Goal: Complete application form

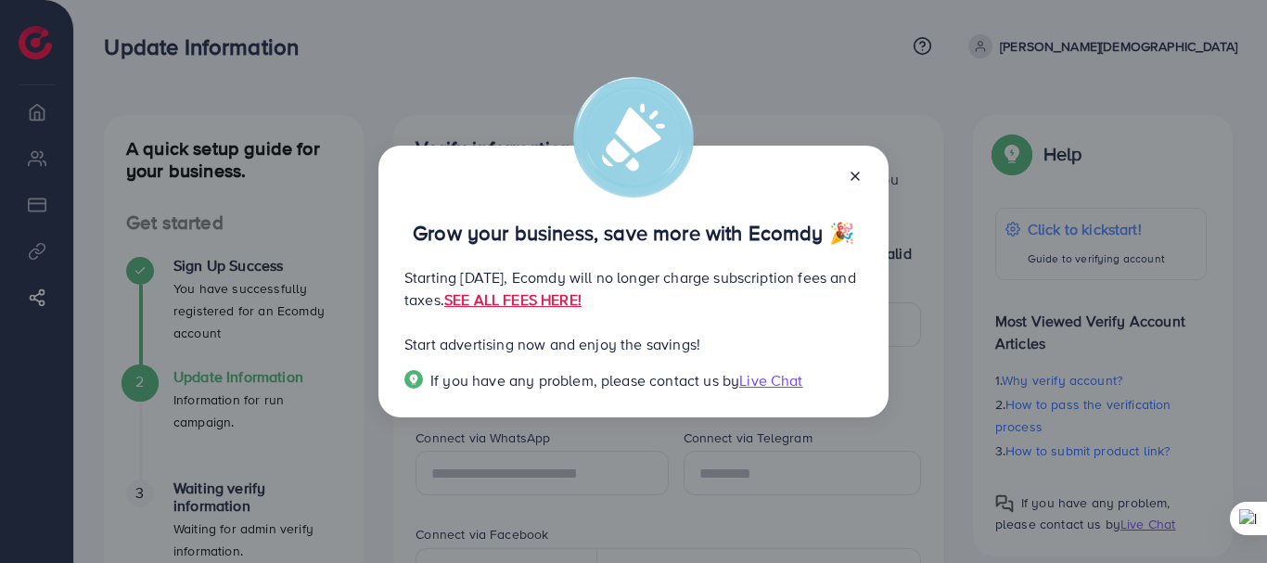
click at [777, 375] on span "Live Chat" at bounding box center [770, 380] width 63 height 20
click at [582, 302] on link "SEE ALL FEES HERE!" at bounding box center [512, 299] width 137 height 20
click at [761, 382] on span "Live Chat" at bounding box center [770, 380] width 63 height 20
click at [293, 394] on div "Grow your business, save more with Ecomdy 🎉 Starting September 29, 2025, Ecomdy…" at bounding box center [633, 281] width 1267 height 563
click at [848, 174] on icon at bounding box center [855, 176] width 15 height 15
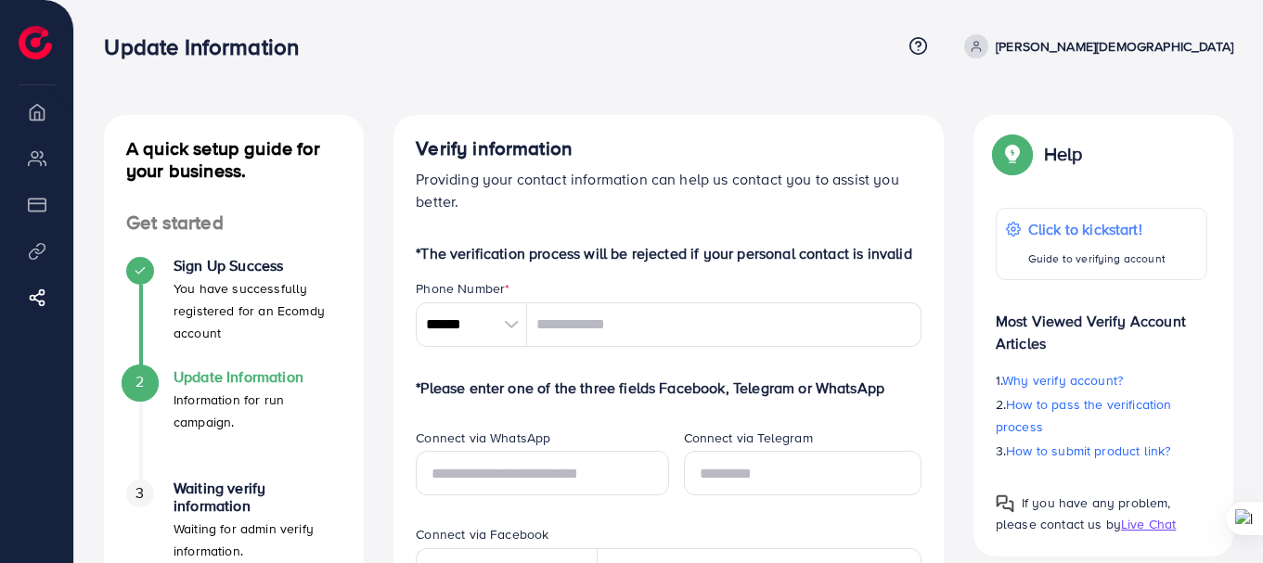
click at [517, 315] on div at bounding box center [511, 324] width 32 height 45
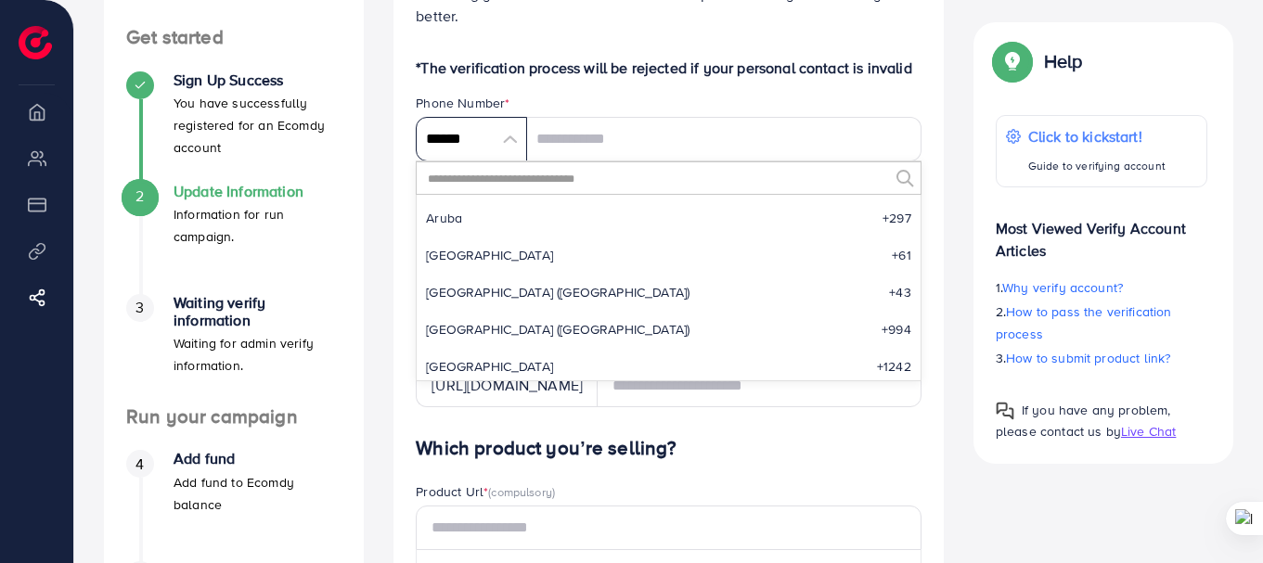
scroll to position [464, 0]
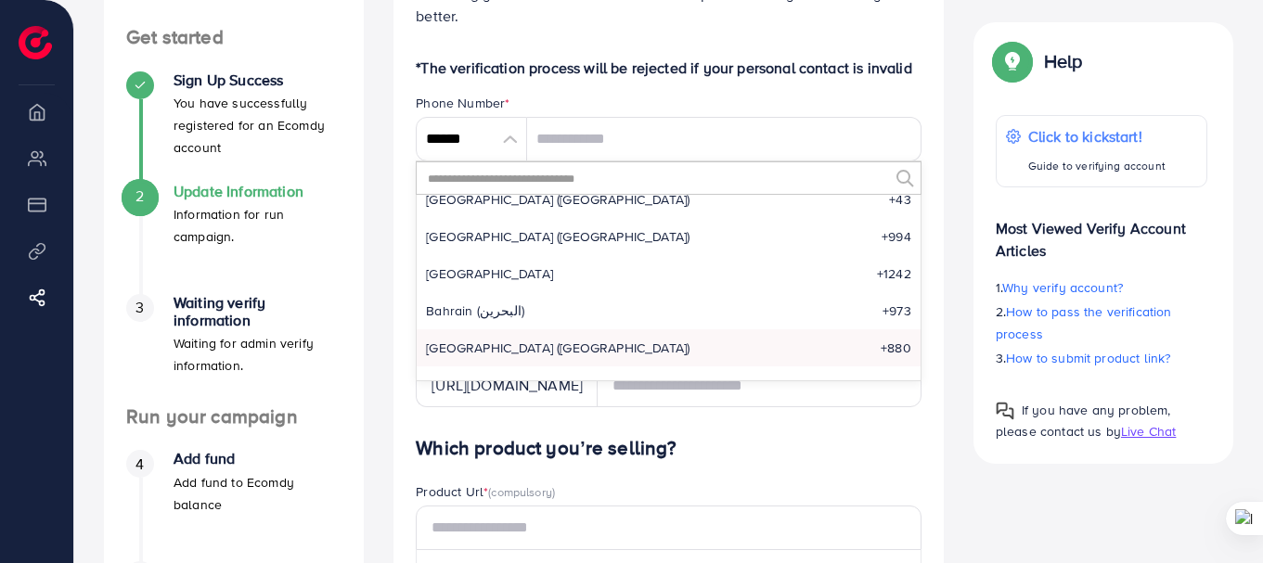
click at [547, 349] on span "Bangladesh (বাংলাদেশ)" at bounding box center [558, 348] width 264 height 19
type input "*******"
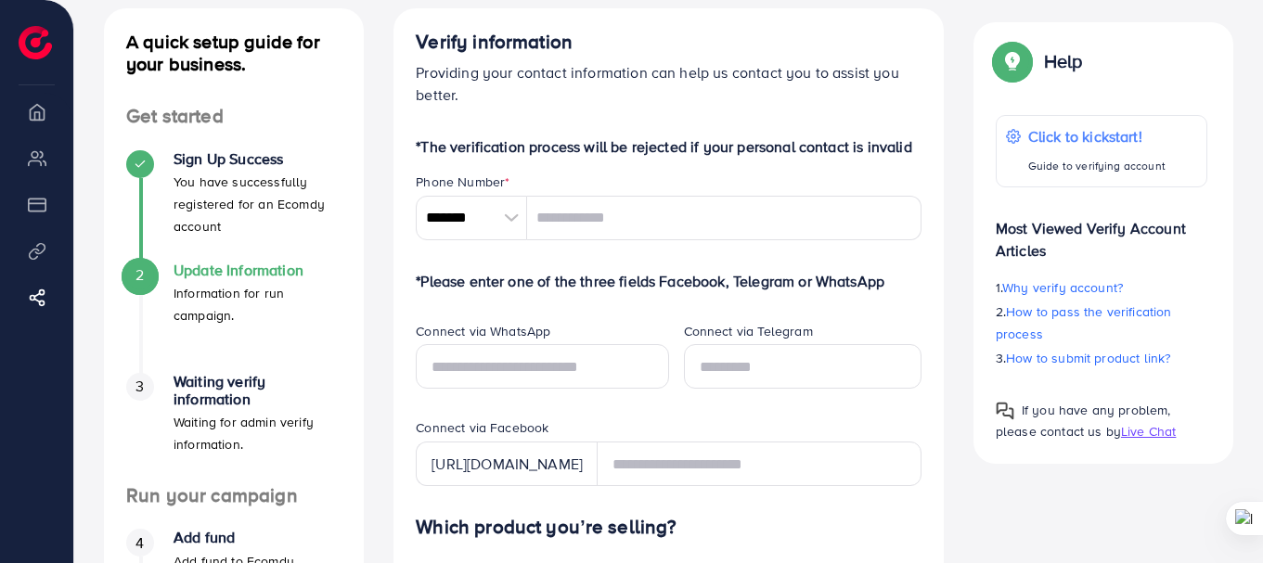
scroll to position [0, 0]
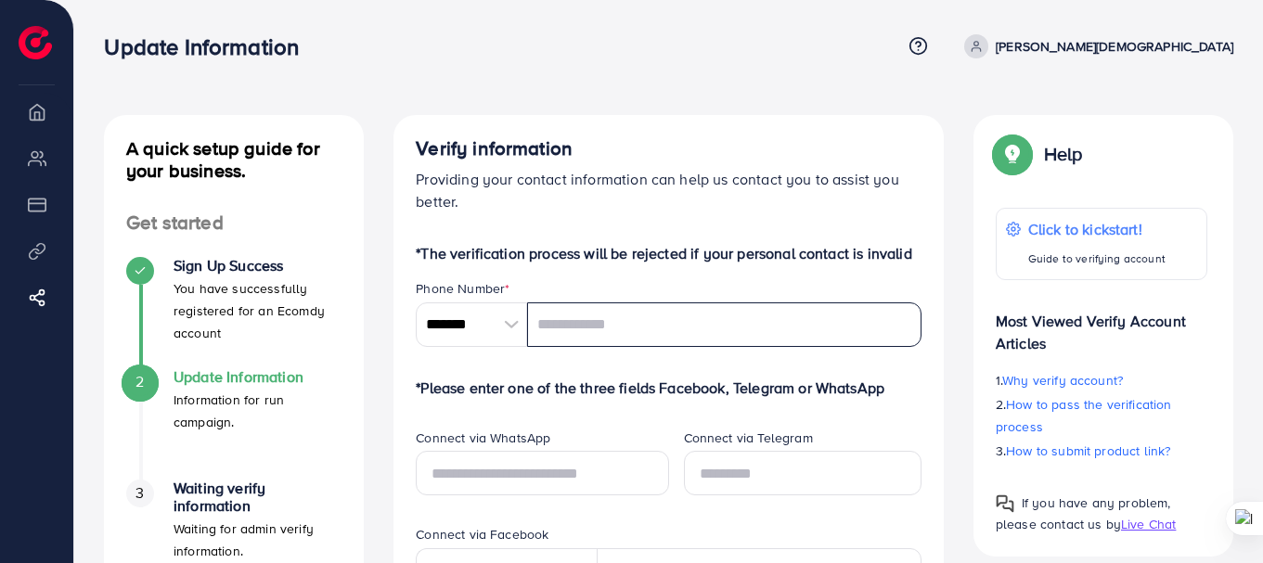
click at [680, 328] on input "tel" at bounding box center [724, 324] width 394 height 45
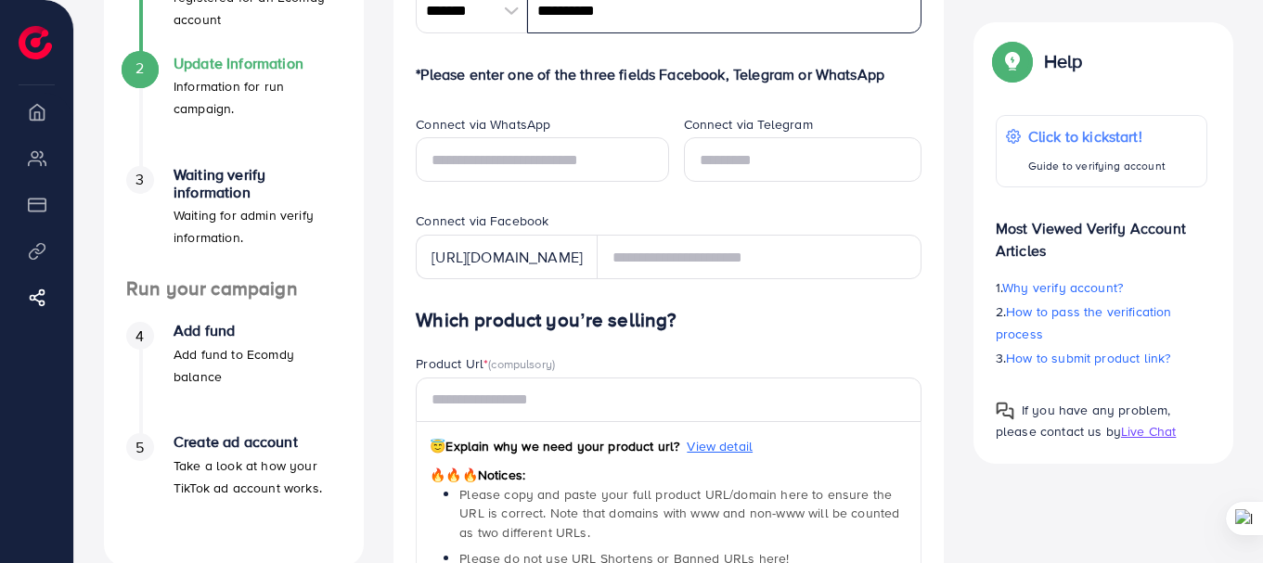
scroll to position [742, 0]
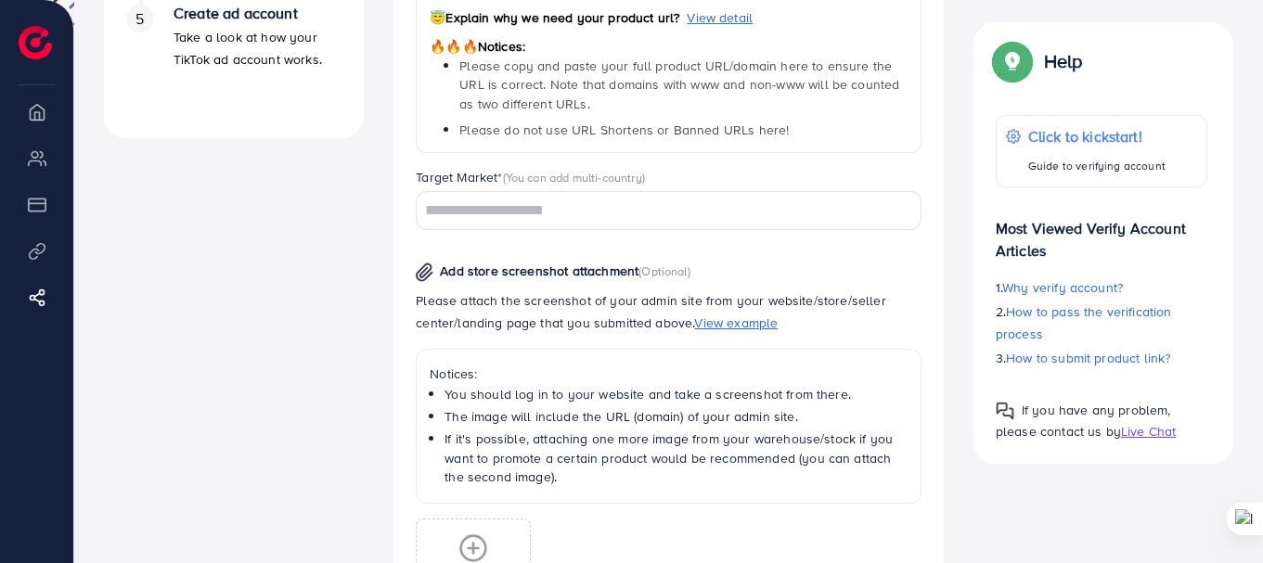
type input "**********"
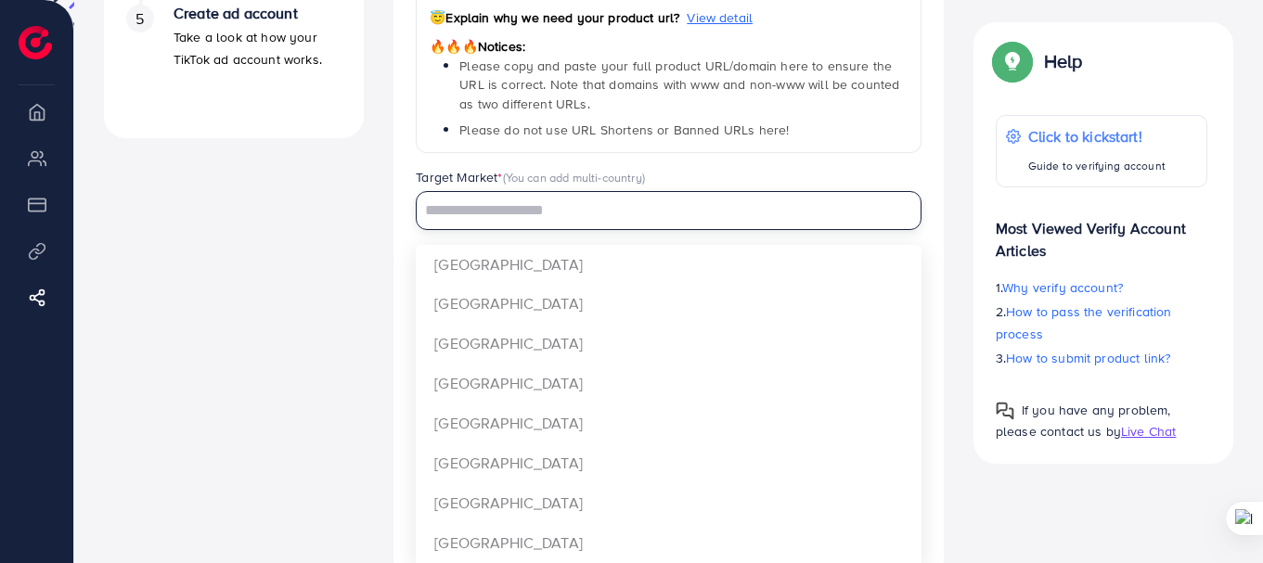
click at [534, 212] on input "Search for option" at bounding box center [657, 211] width 479 height 29
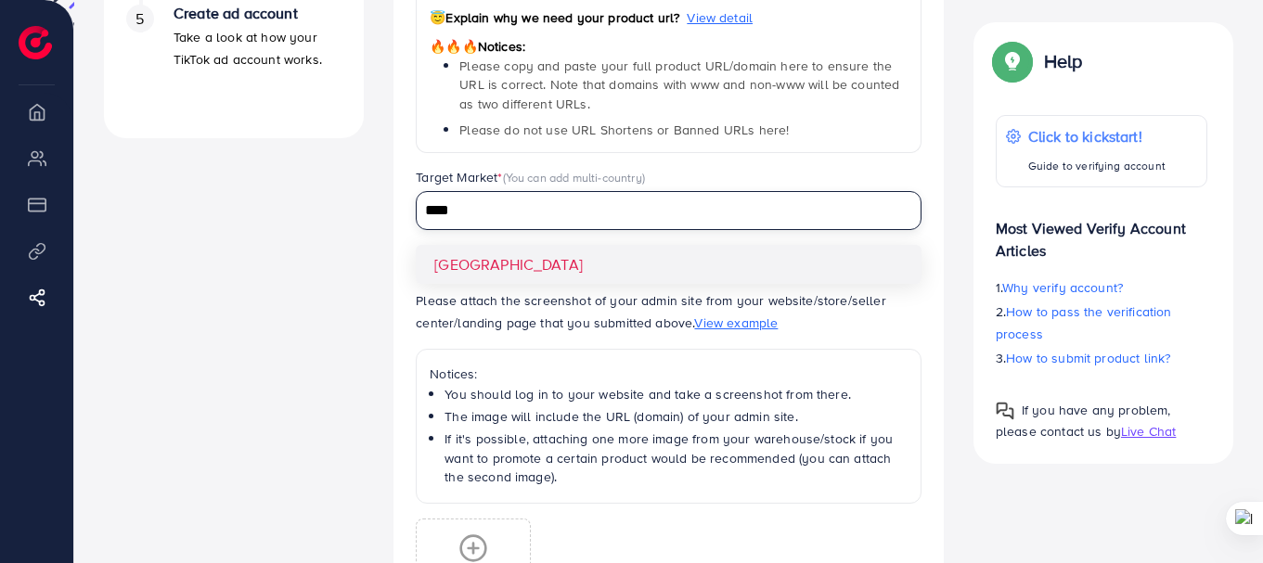
type input "****"
click at [492, 259] on div "Which product you’re selling? Product Url * (compulsory) 😇 Explain why we need …" at bounding box center [669, 305] width 506 height 850
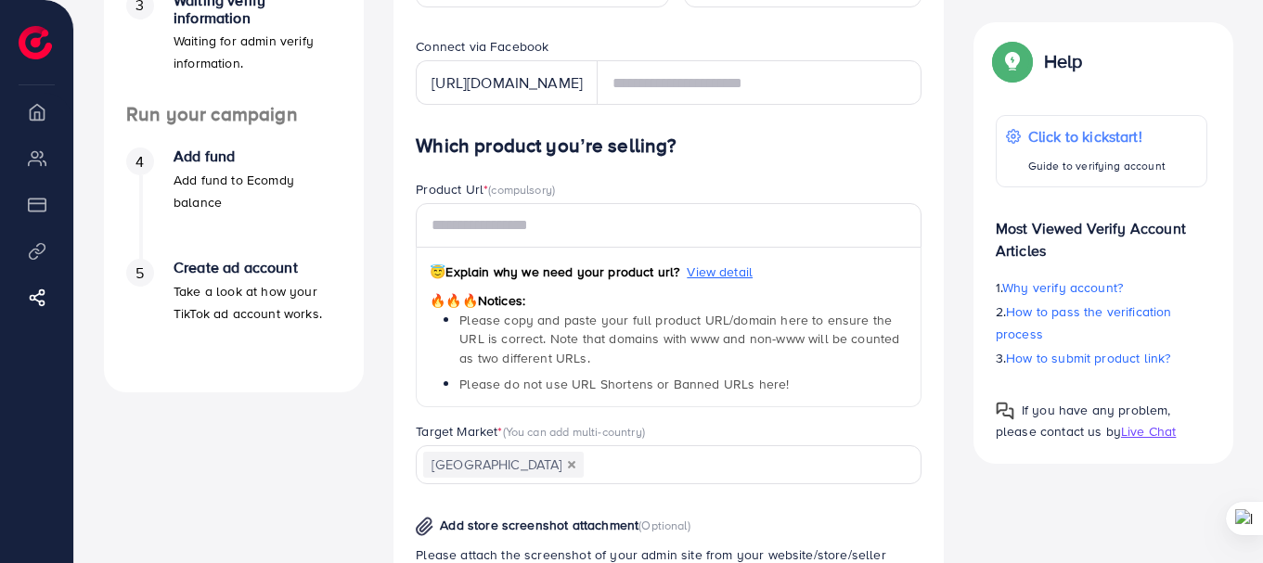
scroll to position [464, 0]
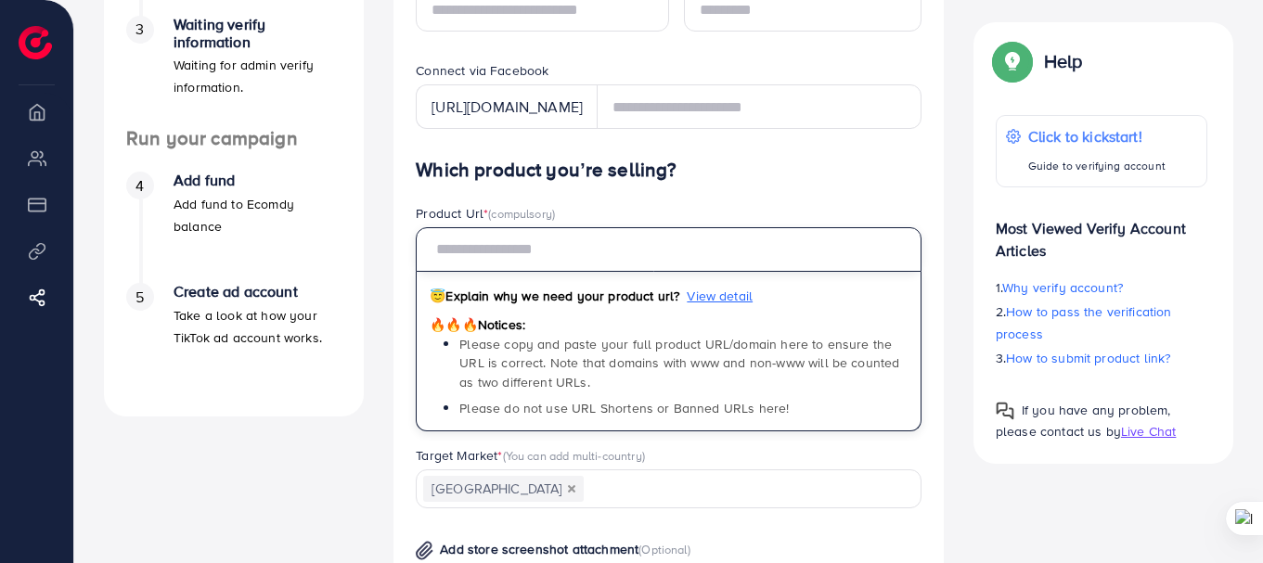
click at [676, 251] on input "text" at bounding box center [669, 249] width 506 height 45
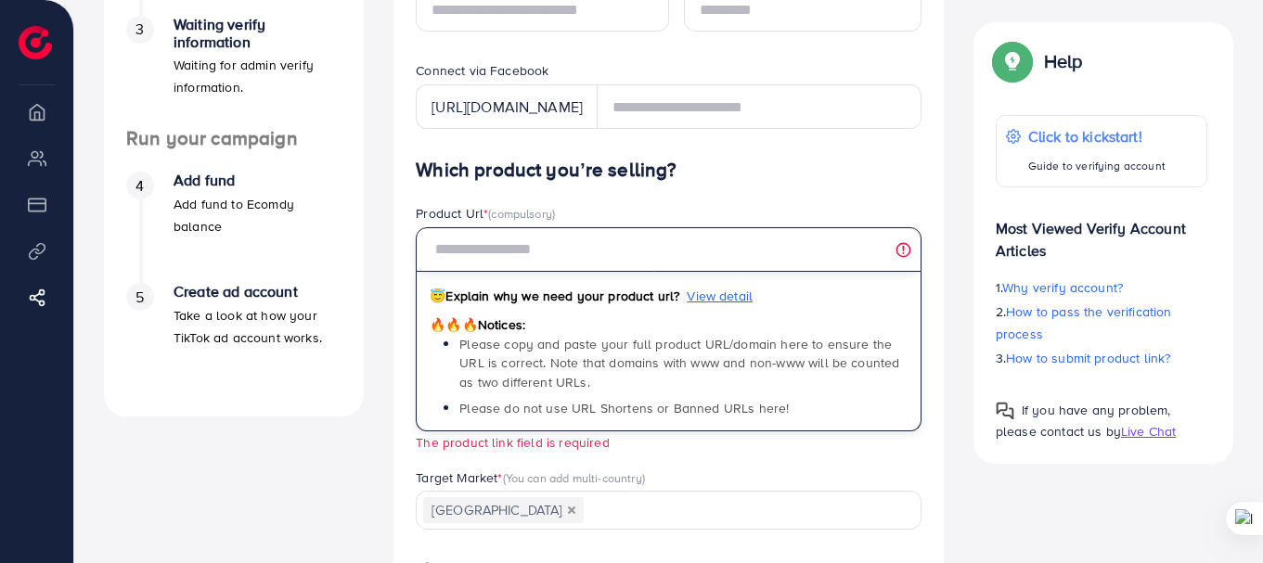
paste input "**********"
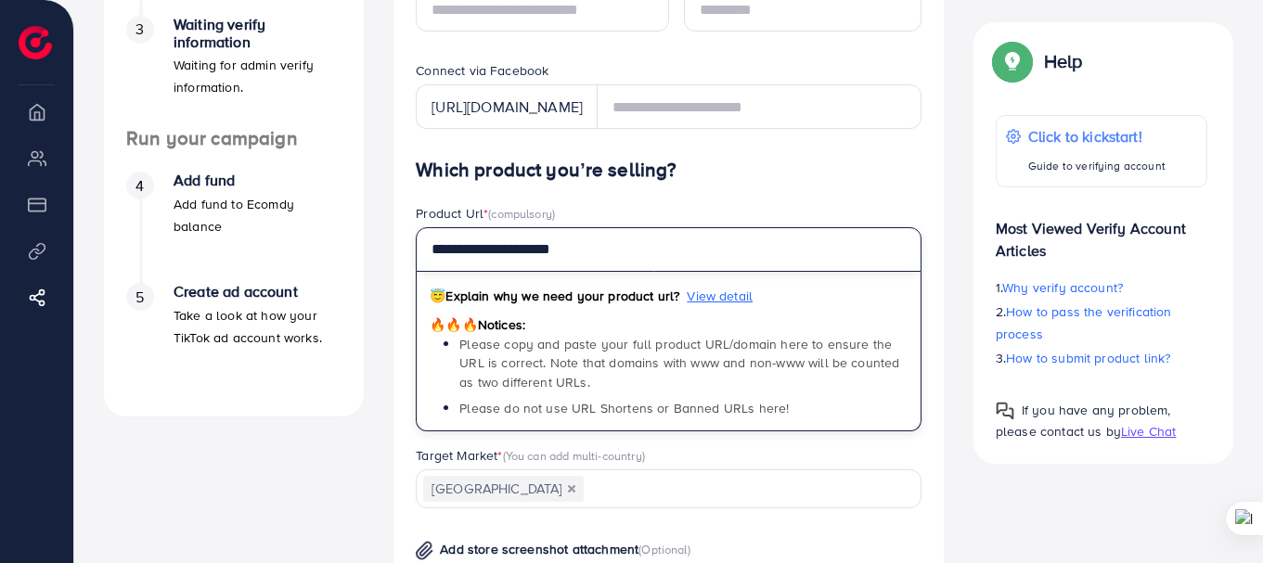
type input "**********"
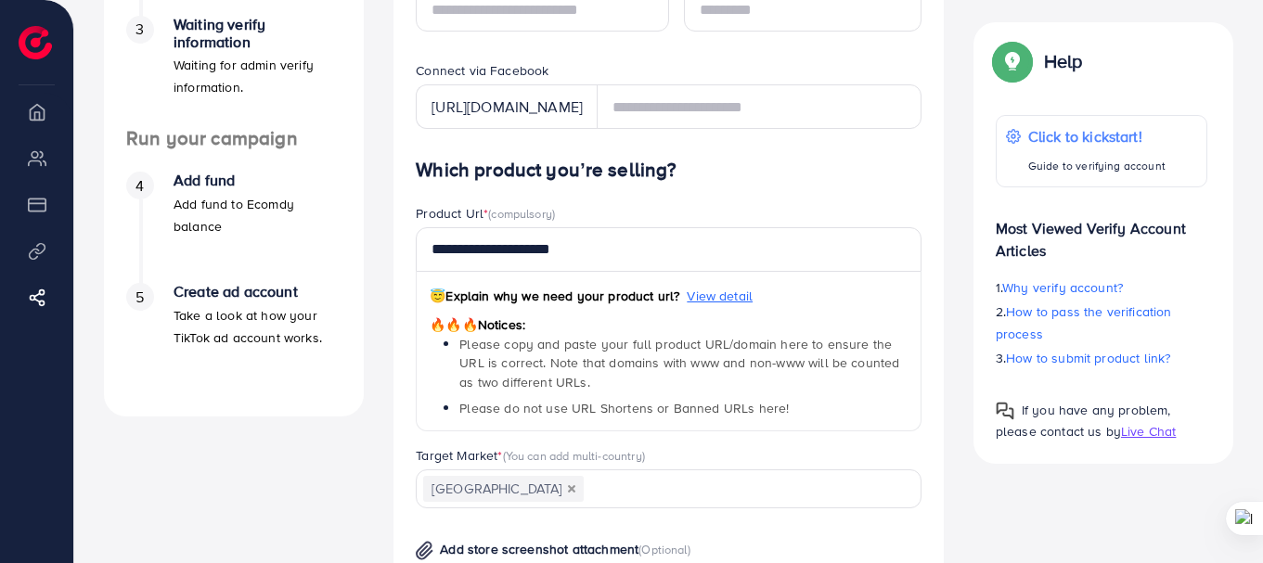
click at [958, 484] on div "A quick setup guide for your business. Get started Sign Up Success You have suc…" at bounding box center [668, 357] width 1159 height 1413
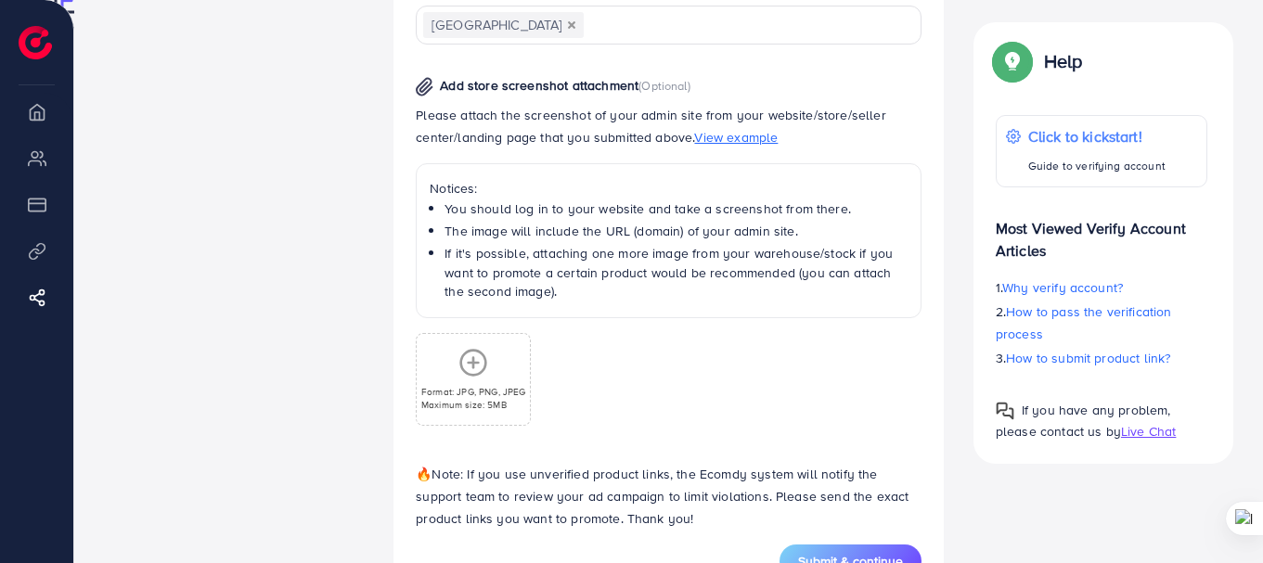
scroll to position [995, 0]
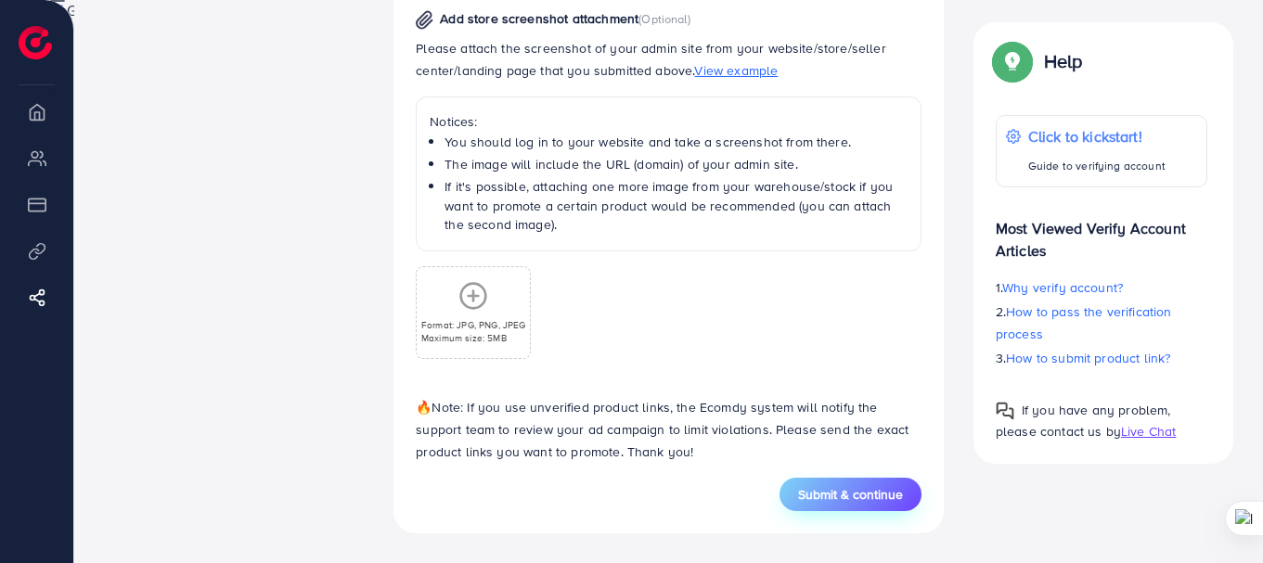
click at [833, 489] on span "Submit & continue" at bounding box center [850, 494] width 105 height 19
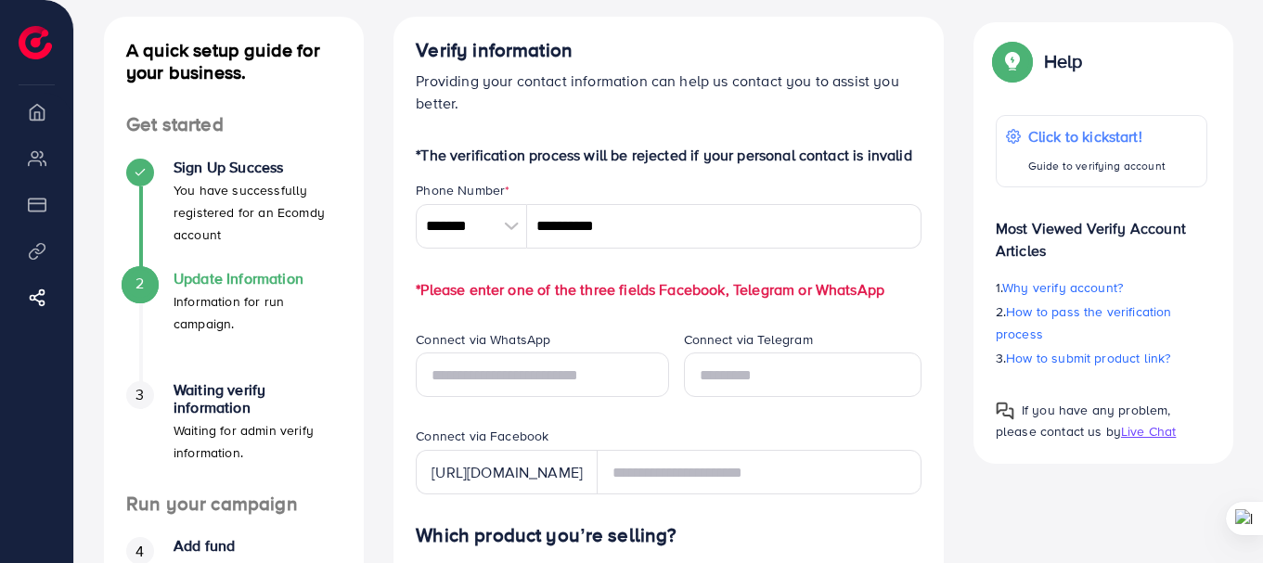
scroll to position [0, 0]
click at [561, 377] on input "text" at bounding box center [542, 375] width 252 height 45
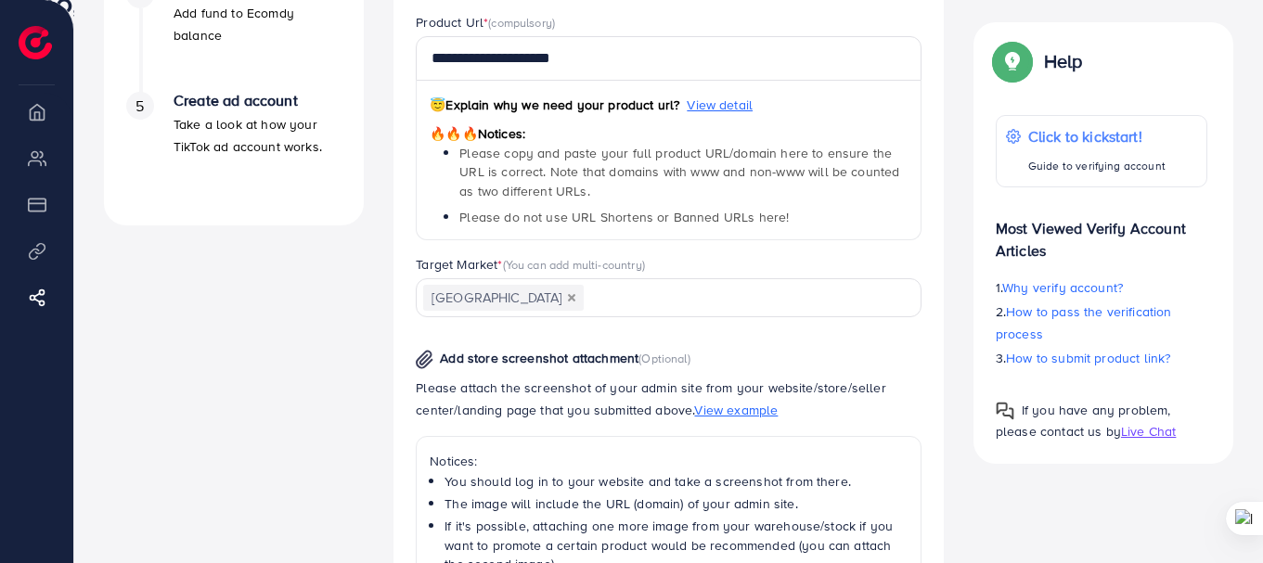
scroll to position [995, 0]
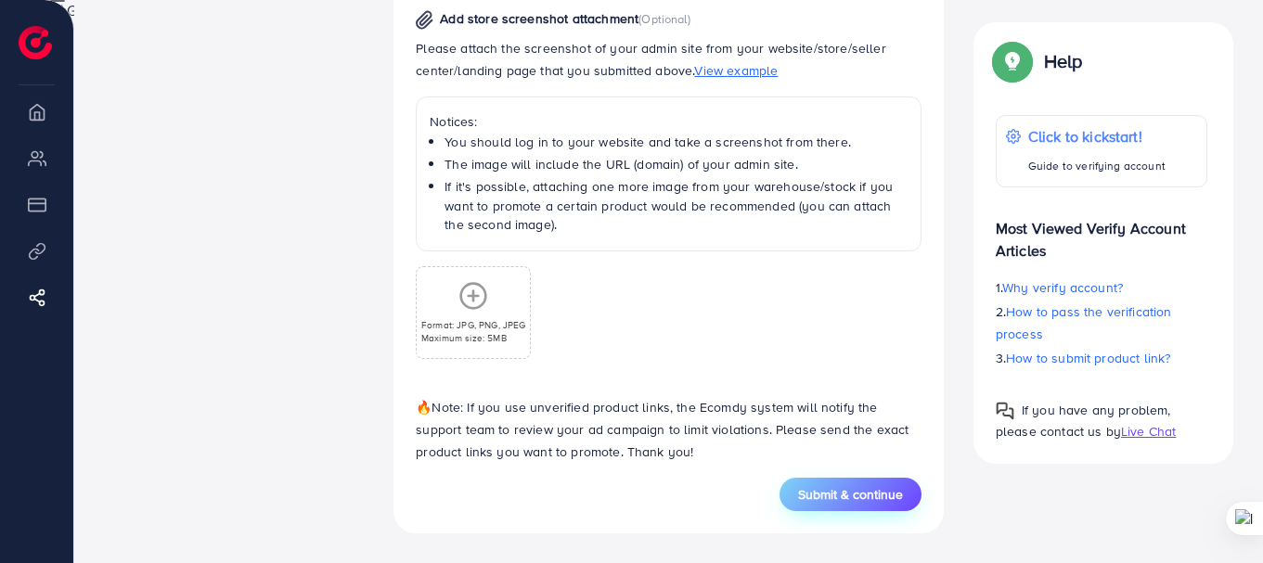
type input "**********"
click at [859, 495] on span "Submit & continue" at bounding box center [850, 494] width 105 height 19
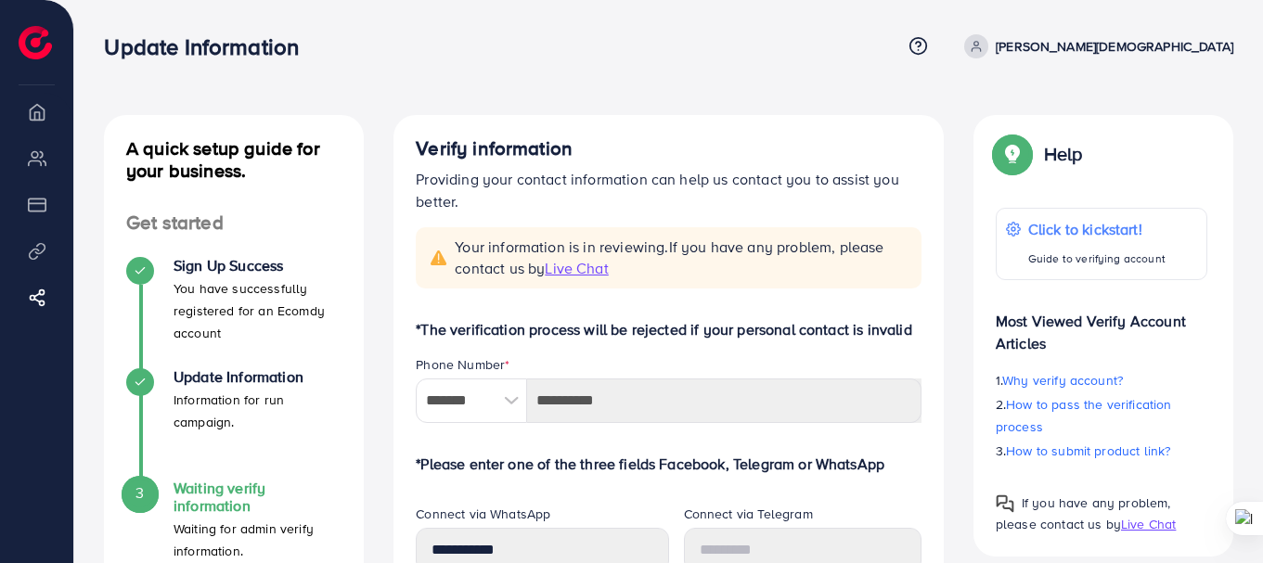
scroll to position [320, 0]
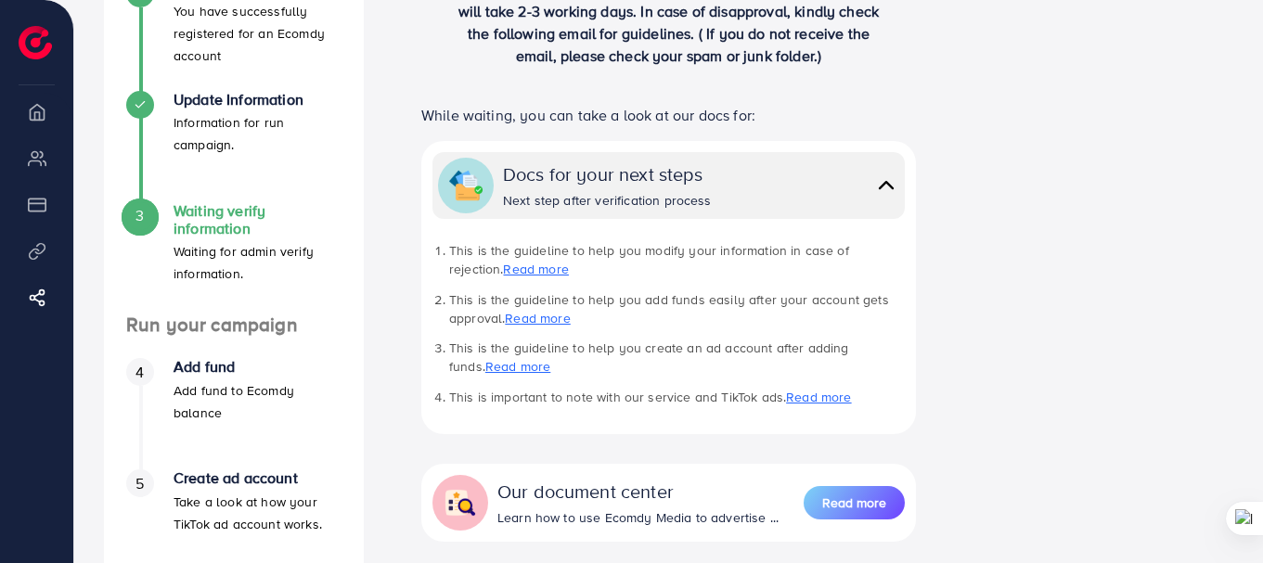
scroll to position [278, 0]
click at [634, 169] on div "Docs for your next steps" at bounding box center [607, 173] width 209 height 27
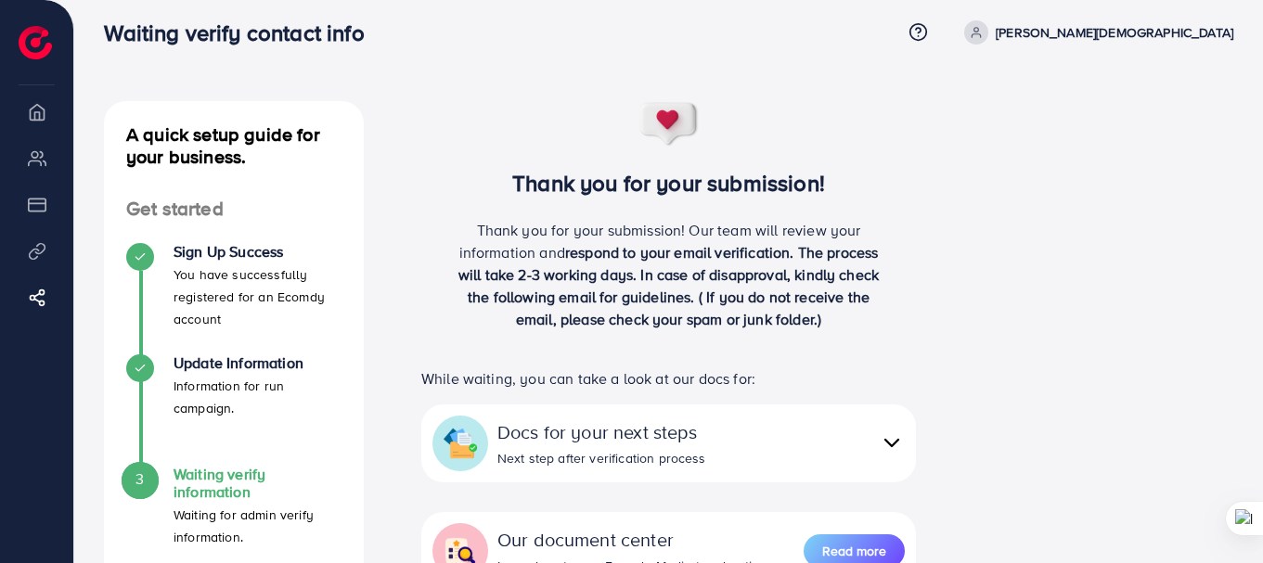
scroll to position [0, 0]
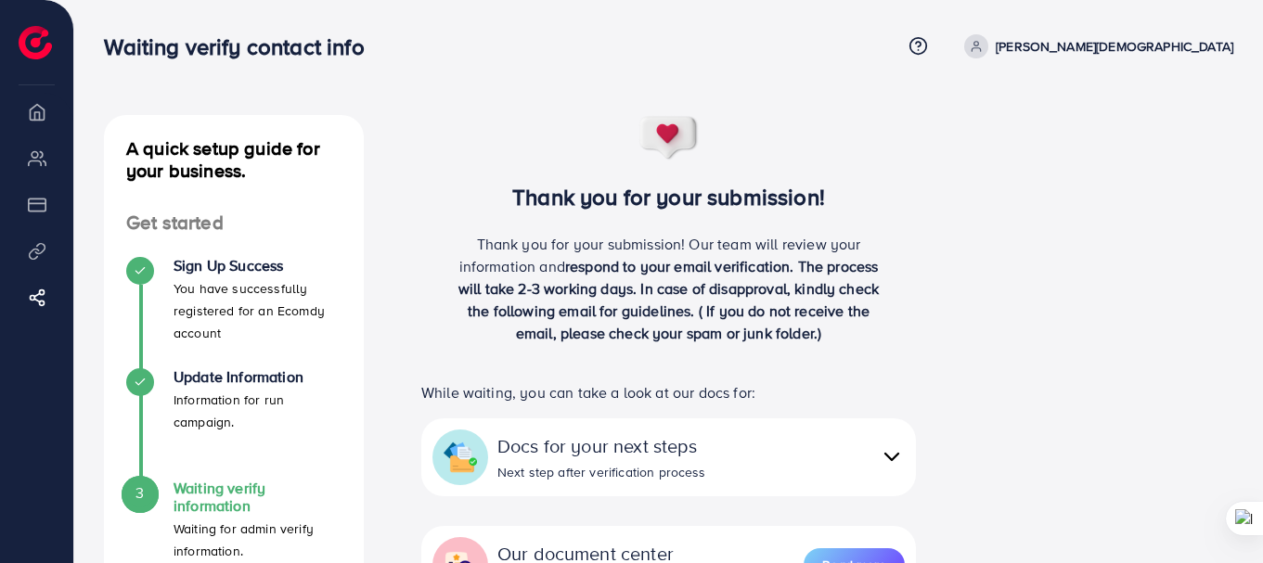
click at [988, 55] on span at bounding box center [976, 46] width 24 height 24
click at [668, 169] on div "Thank you for your submission! Thank you for your submission! Our team will rev…" at bounding box center [668, 237] width 550 height 244
click at [33, 204] on li "Payment" at bounding box center [36, 204] width 73 height 37
click at [42, 109] on li "Overview" at bounding box center [36, 111] width 73 height 37
click at [30, 50] on img at bounding box center [35, 42] width 33 height 33
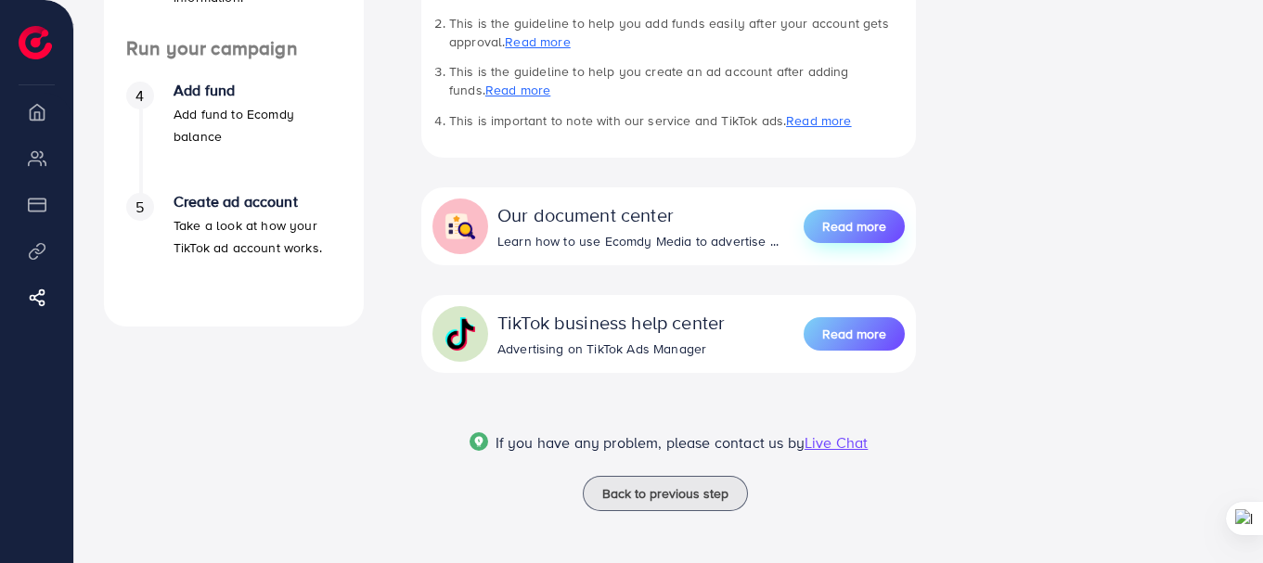
click at [860, 230] on span "Read more" at bounding box center [854, 226] width 64 height 19
click at [211, 96] on h4 "Add fund" at bounding box center [258, 91] width 168 height 18
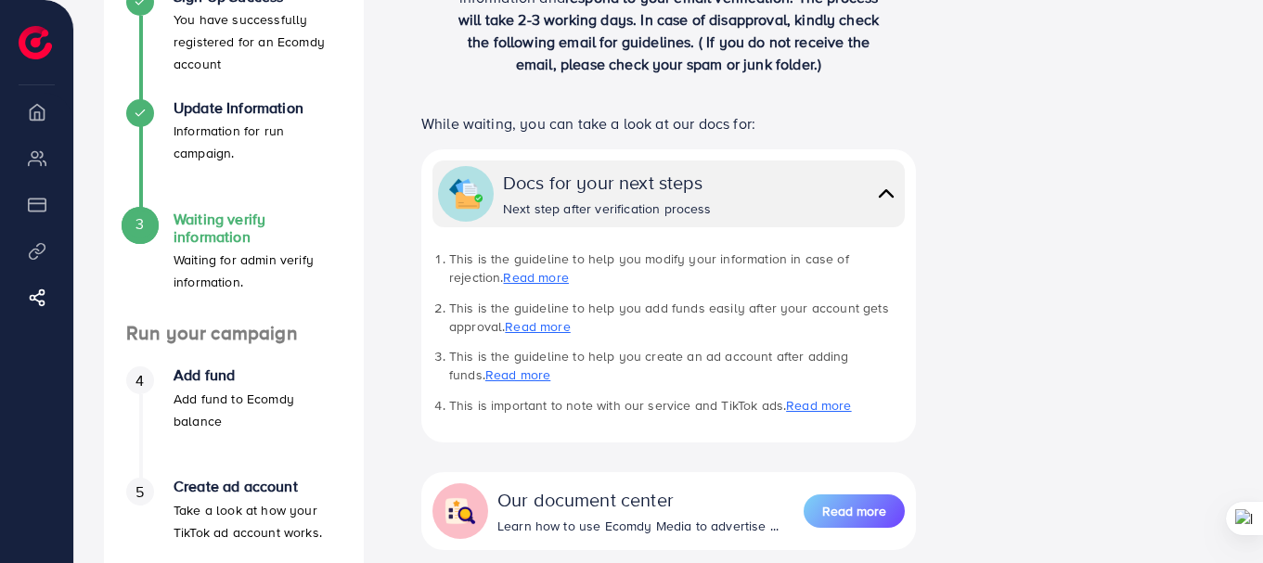
scroll to position [278, 0]
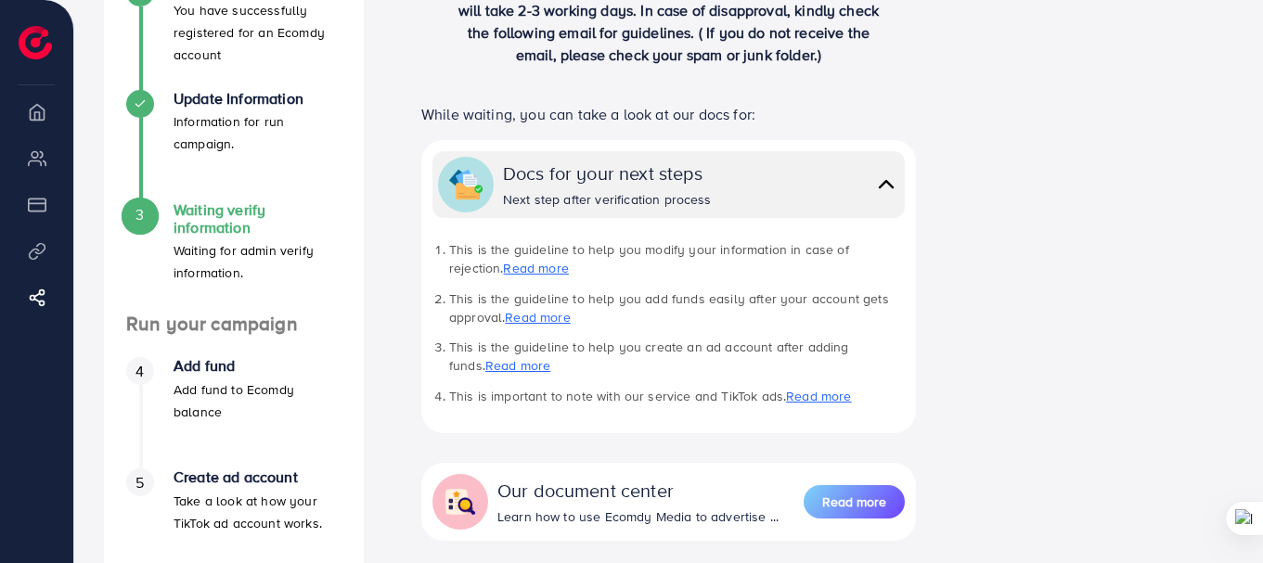
click at [217, 217] on h4 "Waiting verify information" at bounding box center [258, 218] width 168 height 35
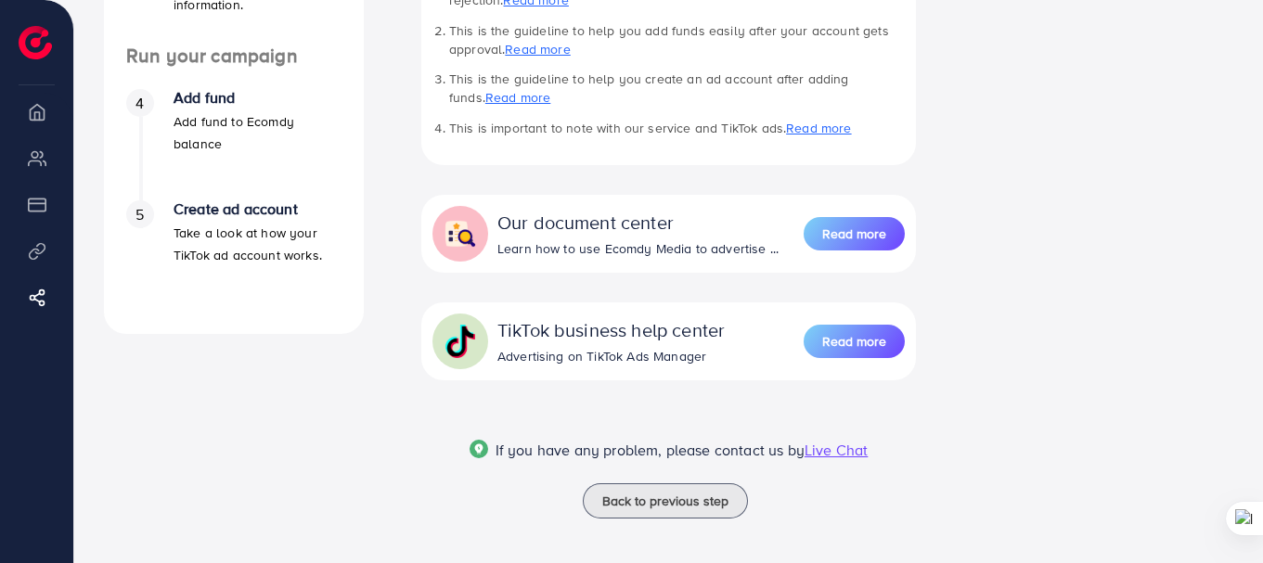
scroll to position [554, 0]
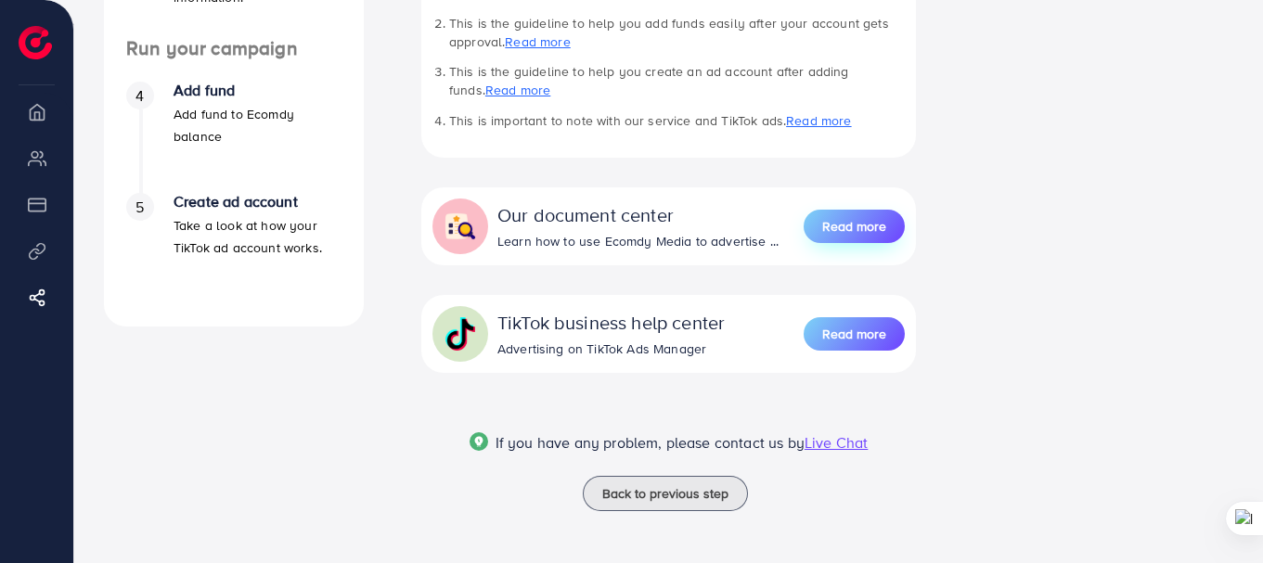
click at [849, 223] on span "Read more" at bounding box center [854, 226] width 64 height 19
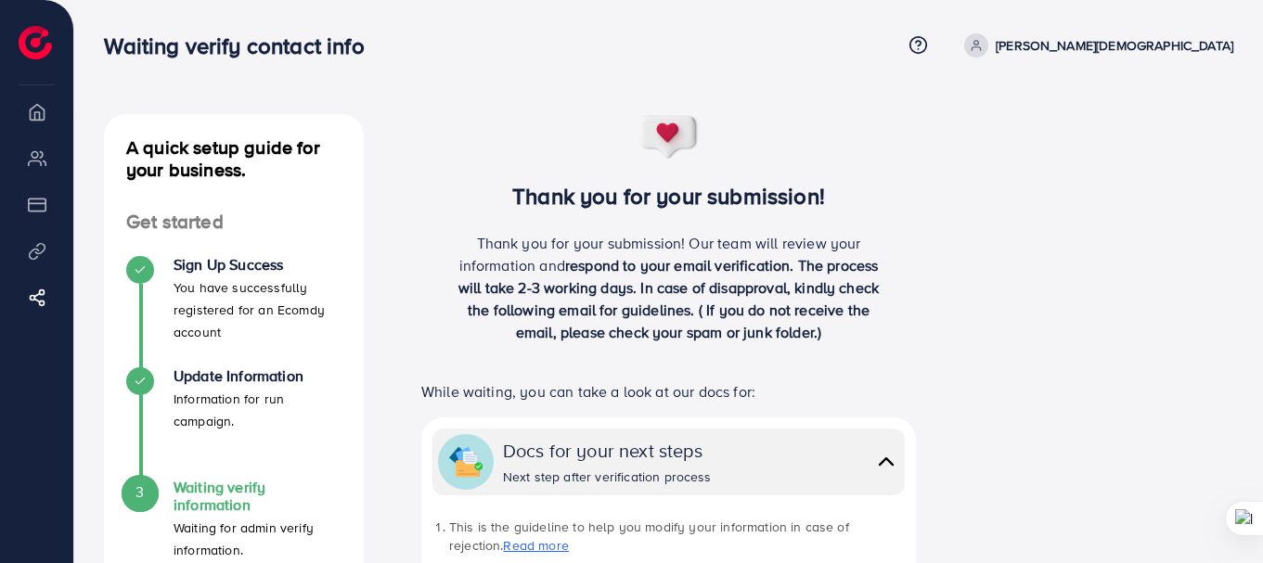
scroll to position [0, 0]
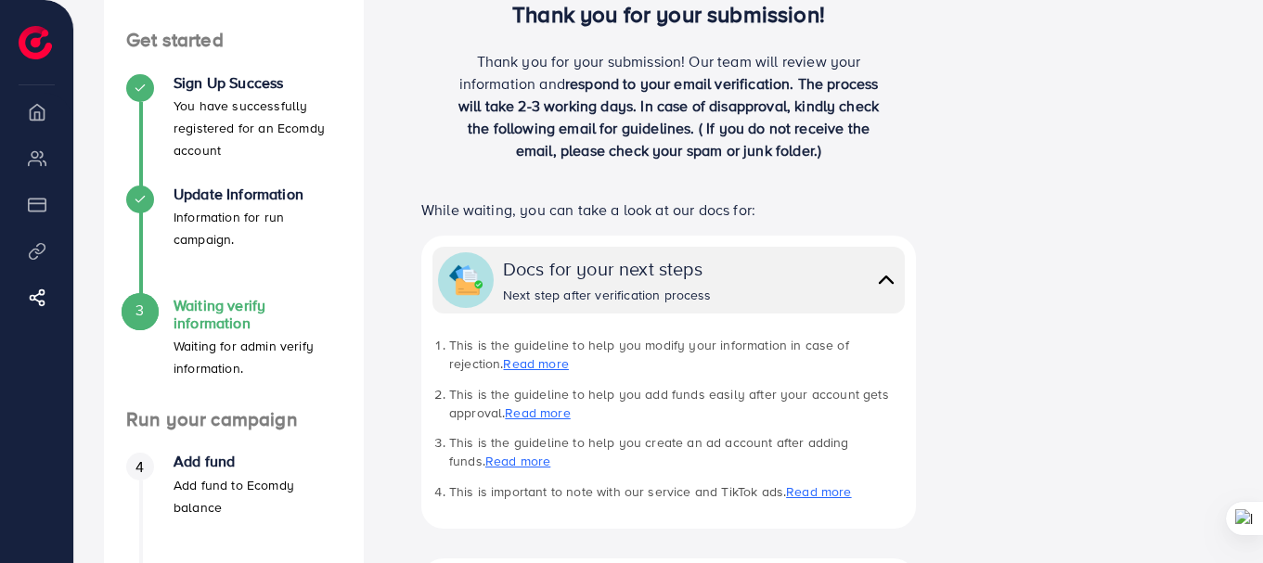
drag, startPoint x: 482, startPoint y: 361, endPoint x: 492, endPoint y: 360, distance: 10.2
click at [503, 360] on link "Read more" at bounding box center [535, 363] width 65 height 19
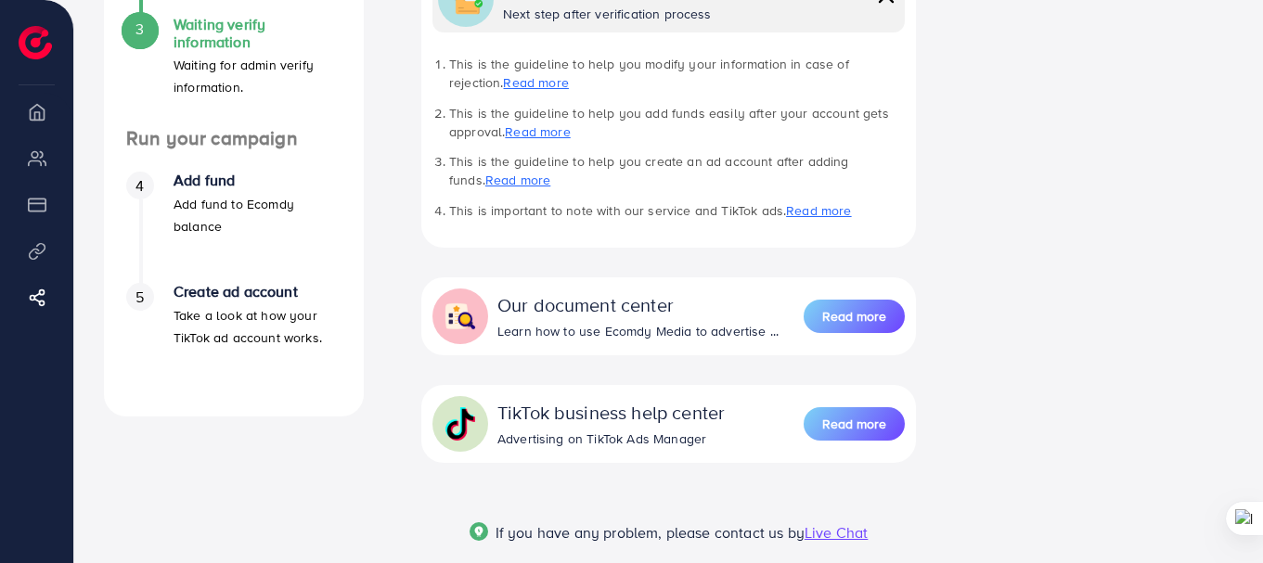
scroll to position [554, 0]
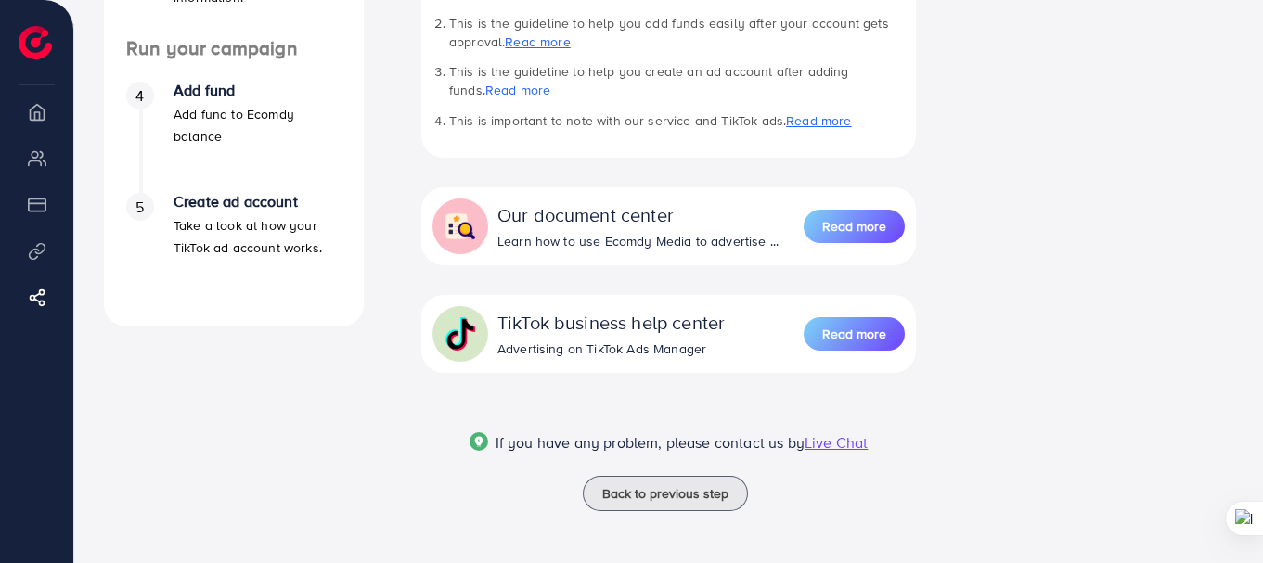
click at [834, 444] on span "Live Chat" at bounding box center [835, 442] width 63 height 20
click at [829, 445] on span "Live Chat" at bounding box center [835, 442] width 63 height 20
click at [841, 436] on span "Live Chat" at bounding box center [835, 442] width 63 height 20
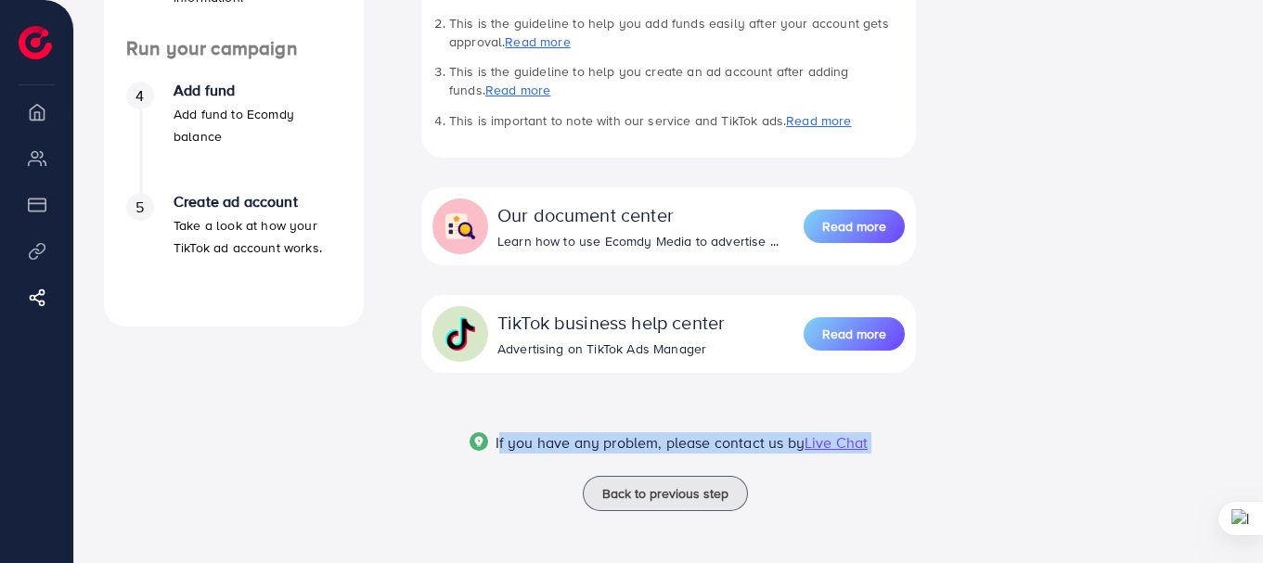
click at [774, 444] on span "If you have any problem, please contact us by" at bounding box center [649, 442] width 309 height 20
click at [832, 449] on span "Live Chat" at bounding box center [835, 442] width 63 height 20
click at [837, 444] on span "Live Chat" at bounding box center [835, 442] width 63 height 20
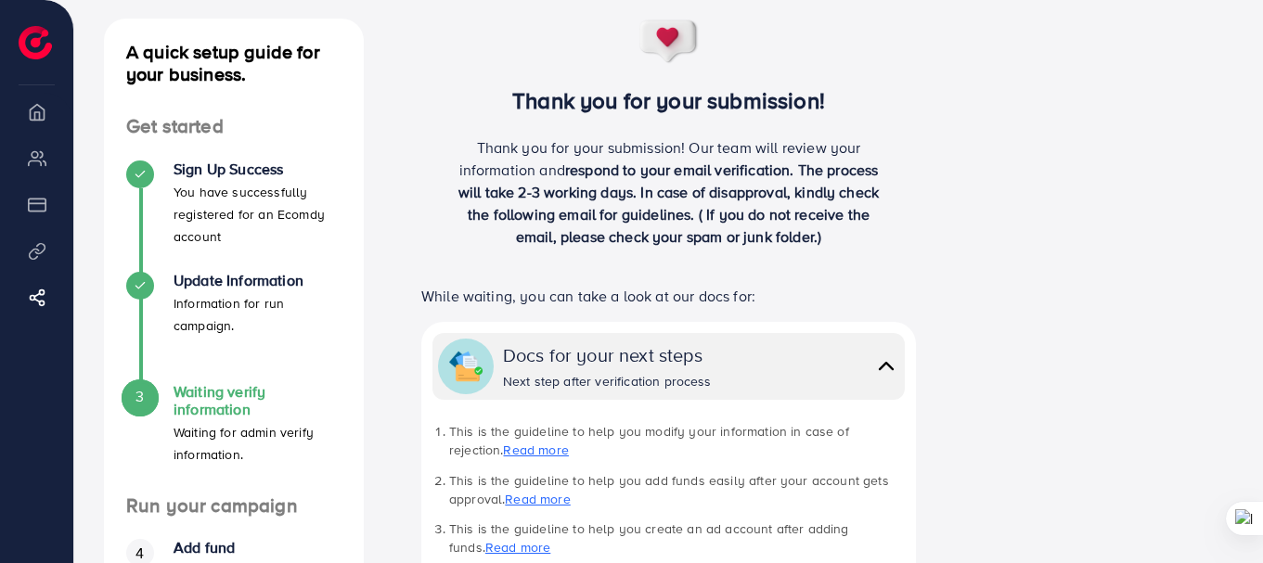
scroll to position [371, 0]
